Goal: Task Accomplishment & Management: Manage account settings

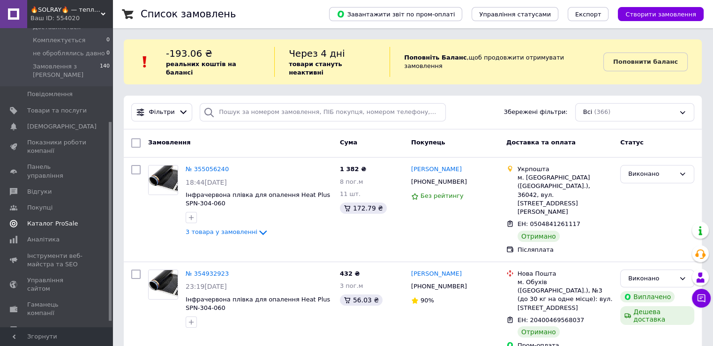
click at [43, 219] on span "Каталог ProSale" at bounding box center [52, 223] width 51 height 8
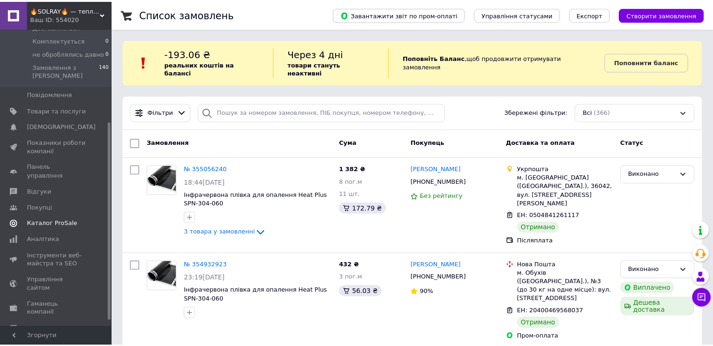
scroll to position [42, 0]
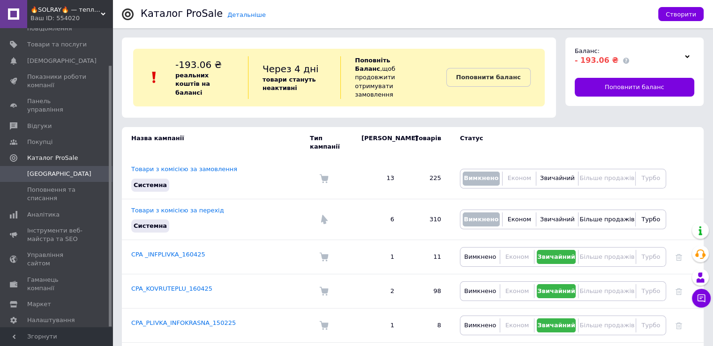
click at [686, 56] on icon at bounding box center [687, 56] width 5 height 5
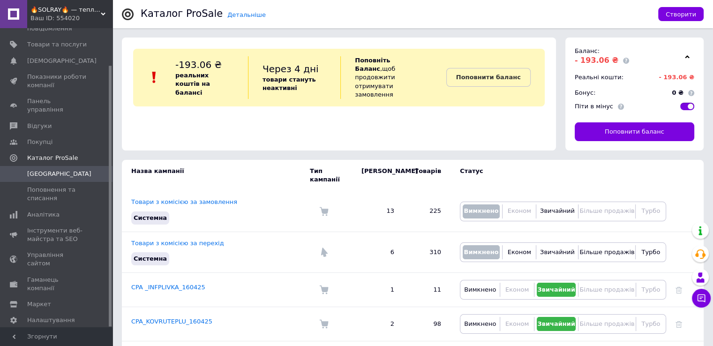
click at [686, 56] on icon at bounding box center [687, 56] width 5 height 5
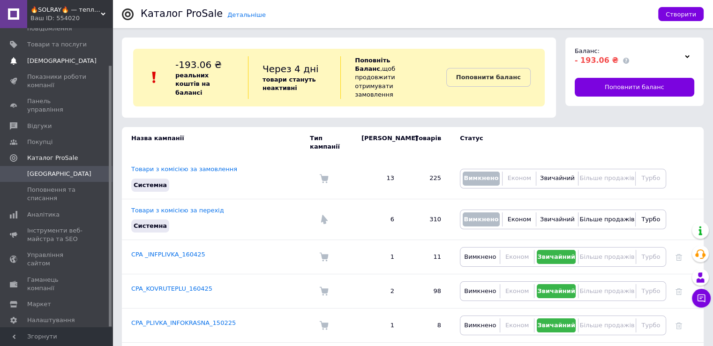
scroll to position [0, 0]
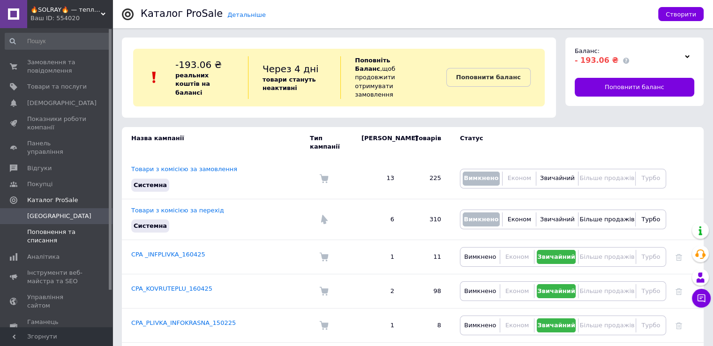
click at [41, 228] on span "Поповнення та списання" at bounding box center [57, 236] width 60 height 17
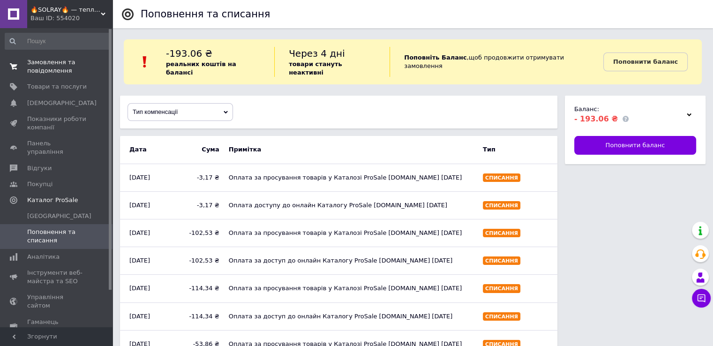
click at [45, 68] on span "Замовлення та повідомлення" at bounding box center [57, 66] width 60 height 17
